Goal: Task Accomplishment & Management: Manage account settings

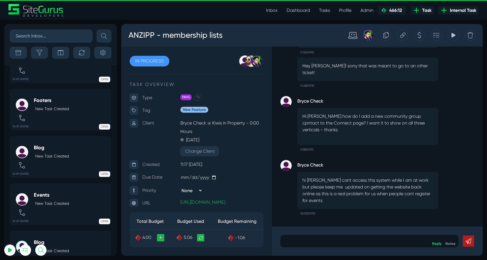
scroll to position [-2173, 0]
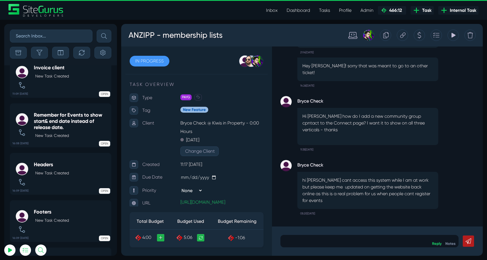
click at [273, 13] on link "Inbox" at bounding box center [272, 10] width 21 height 11
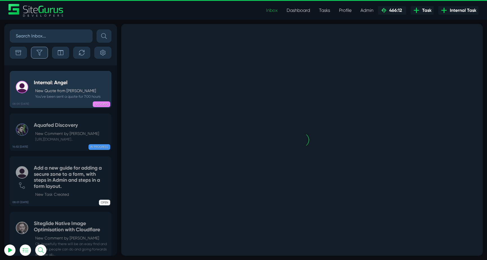
type input "luke@sitegurus.io"
click at [44, 53] on button "button" at bounding box center [39, 53] width 17 height 12
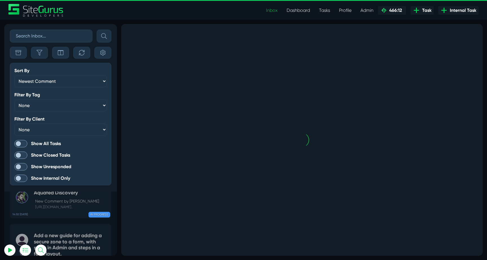
click at [15, 143] on span at bounding box center [20, 143] width 13 height 7
click at [0, 0] on input "Show All Tasks" at bounding box center [0, 0] width 0 height 0
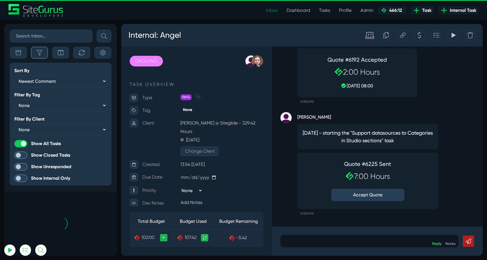
click at [36, 55] on button "button" at bounding box center [39, 53] width 17 height 12
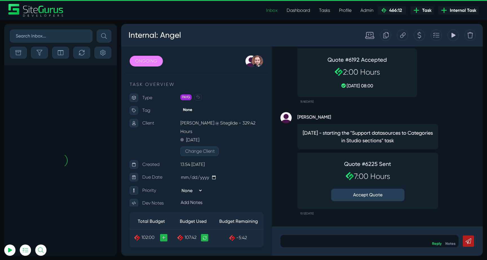
click at [364, 193] on button "Accept Quote" at bounding box center [367, 195] width 73 height 12
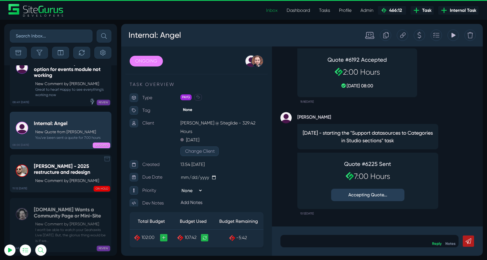
scroll to position [-22413, 0]
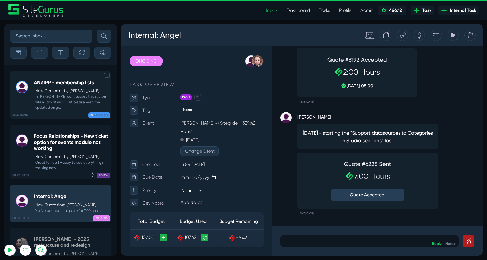
click at [76, 93] on p "New Comment by Bryce Check" at bounding box center [71, 91] width 73 height 6
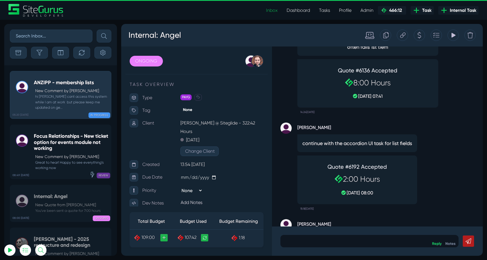
scroll to position [-117, 0]
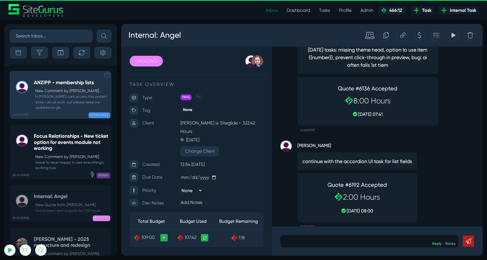
click at [69, 93] on p "New Comment by Bryce Check" at bounding box center [71, 91] width 73 height 6
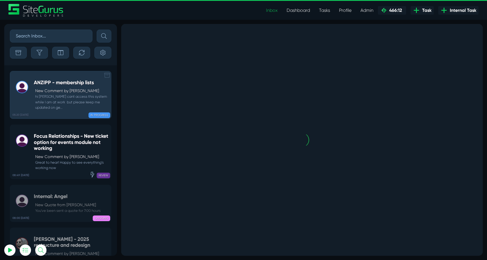
scroll to position [0, 0]
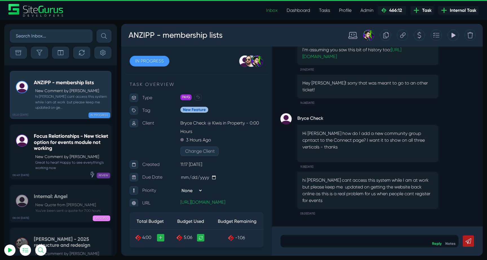
click at [403, 36] on icon at bounding box center [402, 34] width 5 height 5
click at [73, 147] on h5 "Focus Relationships - New ticket option for events module not working" at bounding box center [71, 142] width 74 height 18
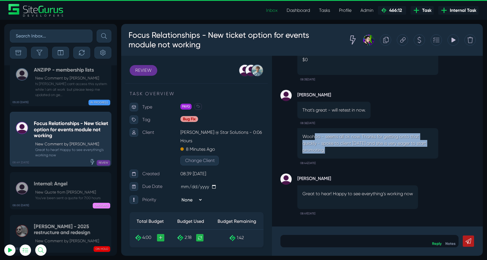
drag, startPoint x: 315, startPoint y: 134, endPoint x: 402, endPoint y: 152, distance: 89.0
click at [402, 152] on p "Woohoo - seems all ok now. Thanks for getting onto that quickly - spoke to clie…" at bounding box center [368, 143] width 131 height 20
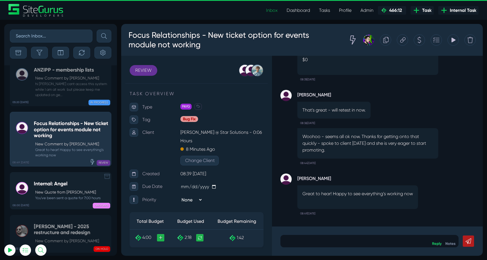
click at [54, 189] on p "New Quote from Angel Dagondon" at bounding box center [67, 192] width 65 height 6
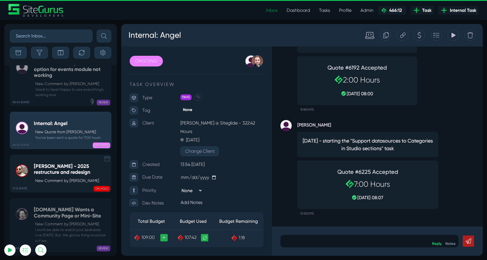
click at [53, 178] on p "New Comment by Gary Purbrick" at bounding box center [71, 181] width 73 height 6
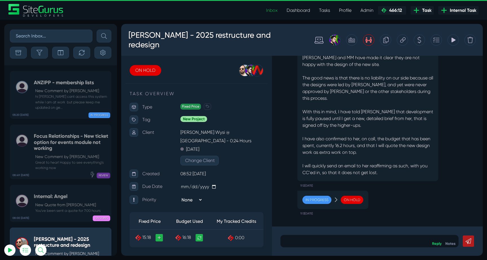
scroll to position [-22413, 0]
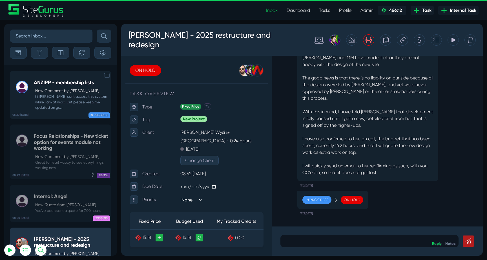
click at [55, 86] on div "ANZIPP - membership lists New Comment by Bryce Check hi Josh I cant access this…" at bounding box center [71, 95] width 74 height 30
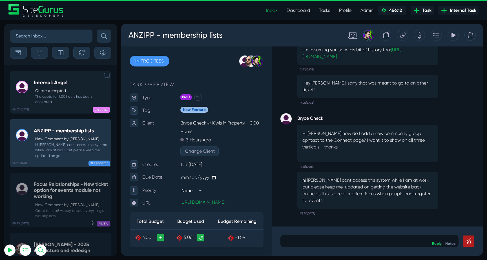
click at [51, 94] on small "The quote for 7:00 hours has been accepted" at bounding box center [71, 99] width 74 height 11
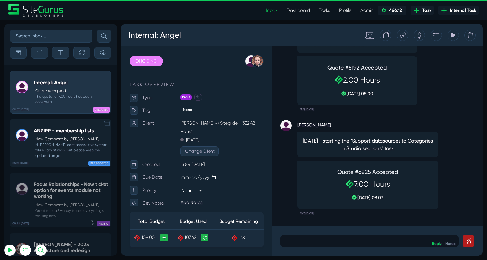
scroll to position [-22419, 0]
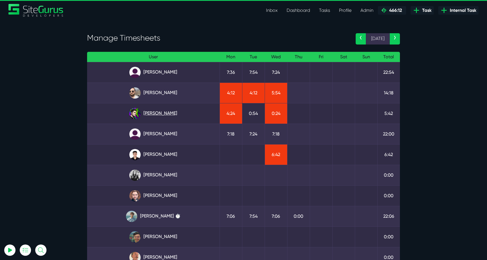
click at [158, 114] on link "Josh Carter" at bounding box center [153, 113] width 123 height 11
click at [171, 90] on link "[PERSON_NAME]" at bounding box center [153, 92] width 123 height 11
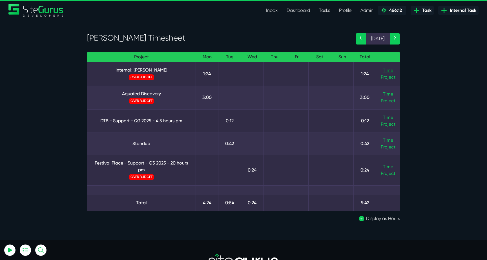
type input "[EMAIL_ADDRESS][DOMAIN_NAME]"
click at [385, 69] on link "Time" at bounding box center [388, 70] width 10 height 5
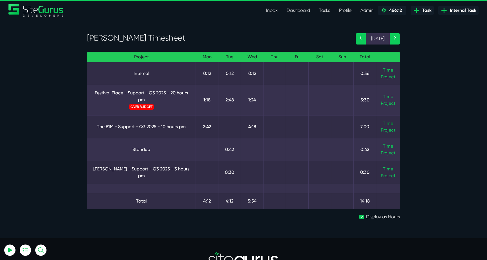
click at [383, 122] on link "Time" at bounding box center [388, 123] width 10 height 5
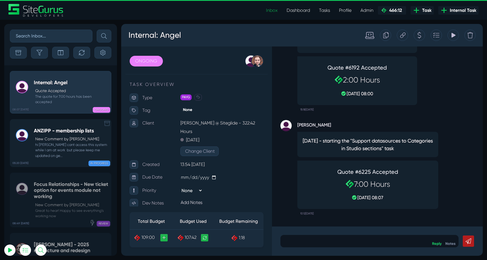
click at [54, 145] on small "hi Josh I cant access this system while I am at work but please keep me updated…" at bounding box center [71, 150] width 74 height 16
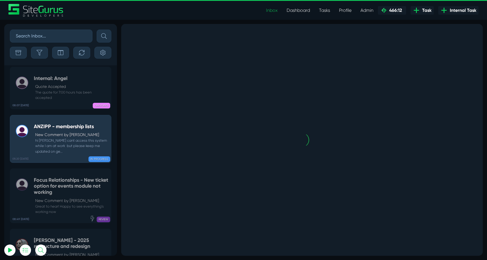
scroll to position [-22371, 0]
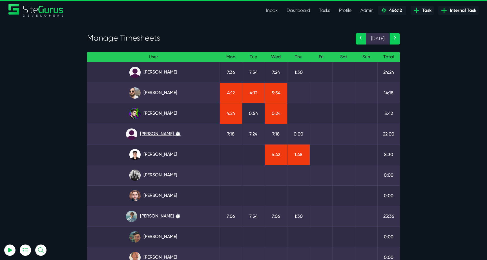
type input "luke@sitegurus.io"
click at [161, 134] on link "Julianne Estras ⏱️" at bounding box center [153, 134] width 123 height 11
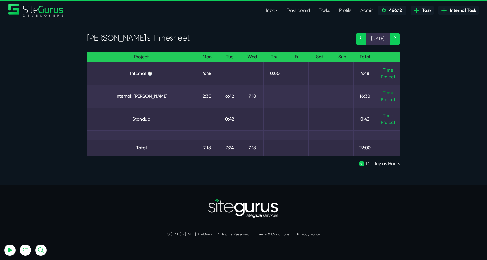
click at [384, 92] on link "Time" at bounding box center [388, 92] width 10 height 5
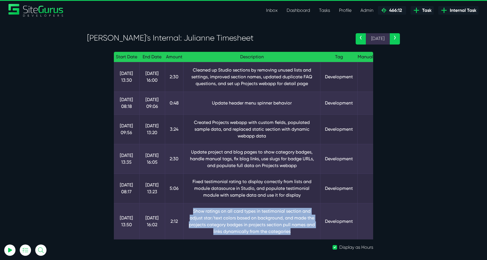
drag, startPoint x: 192, startPoint y: 212, endPoint x: 309, endPoint y: 229, distance: 117.7
click at [309, 229] on td "Show ratings on all card types in testimonial section and adjust star/text colo…" at bounding box center [251, 221] width 137 height 36
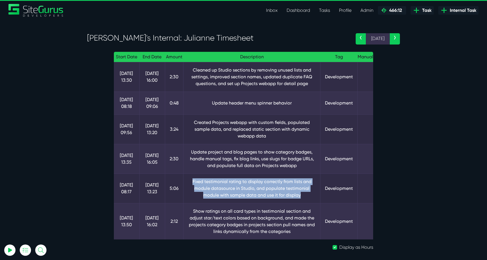
drag, startPoint x: 186, startPoint y: 178, endPoint x: 312, endPoint y: 193, distance: 127.2
click at [312, 193] on td "Fixed testimonial rating to display correctly from lists and module datasource …" at bounding box center [251, 189] width 137 height 30
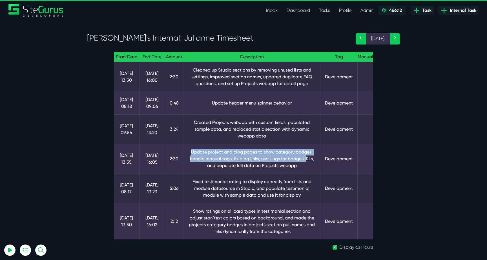
drag, startPoint x: 204, startPoint y: 154, endPoint x: 304, endPoint y: 160, distance: 100.8
click at [304, 160] on td "Update project and blog pages to show category badges, handle manual tags, fix …" at bounding box center [251, 159] width 137 height 30
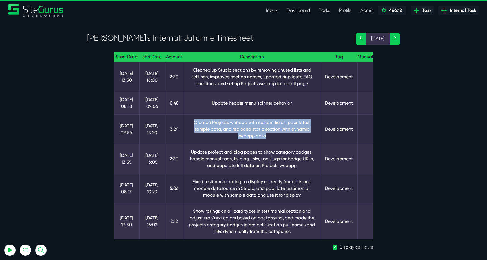
drag, startPoint x: 239, startPoint y: 130, endPoint x: 288, endPoint y: 140, distance: 49.8
click at [288, 140] on td "Created Projects webapp with custom fields, populated sample data, and replaced…" at bounding box center [251, 129] width 137 height 30
